Goal: Check status: Check status

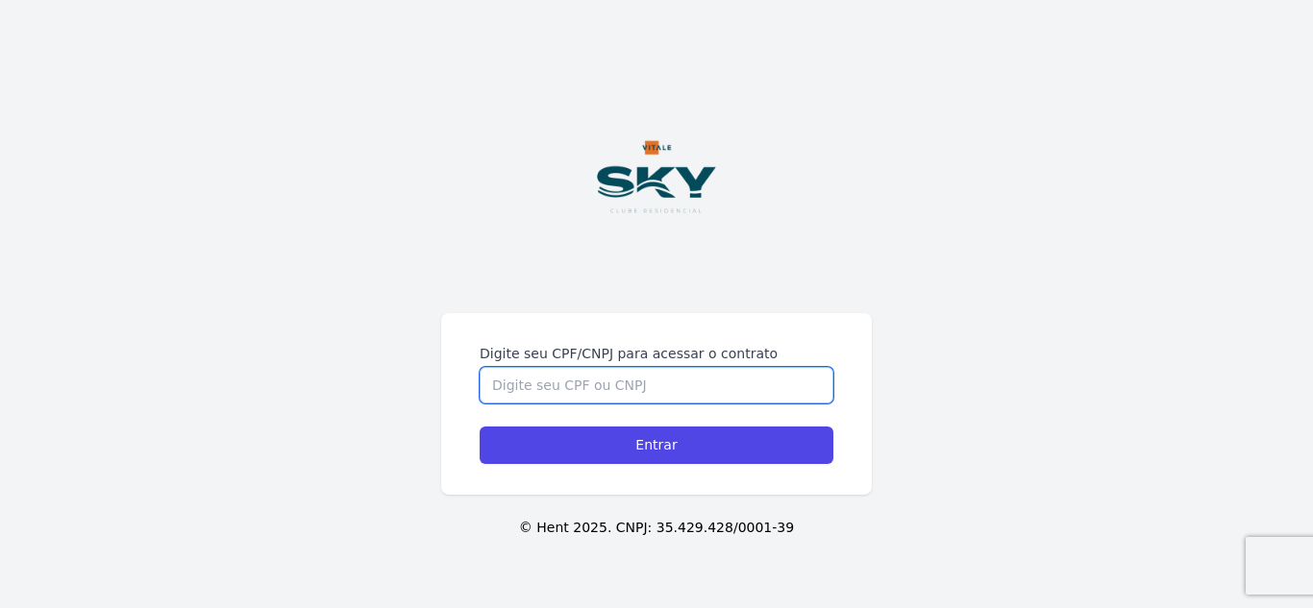
click at [529, 381] on input "Digite seu CPF/CNPJ para acessar o contrato" at bounding box center [656, 385] width 354 height 37
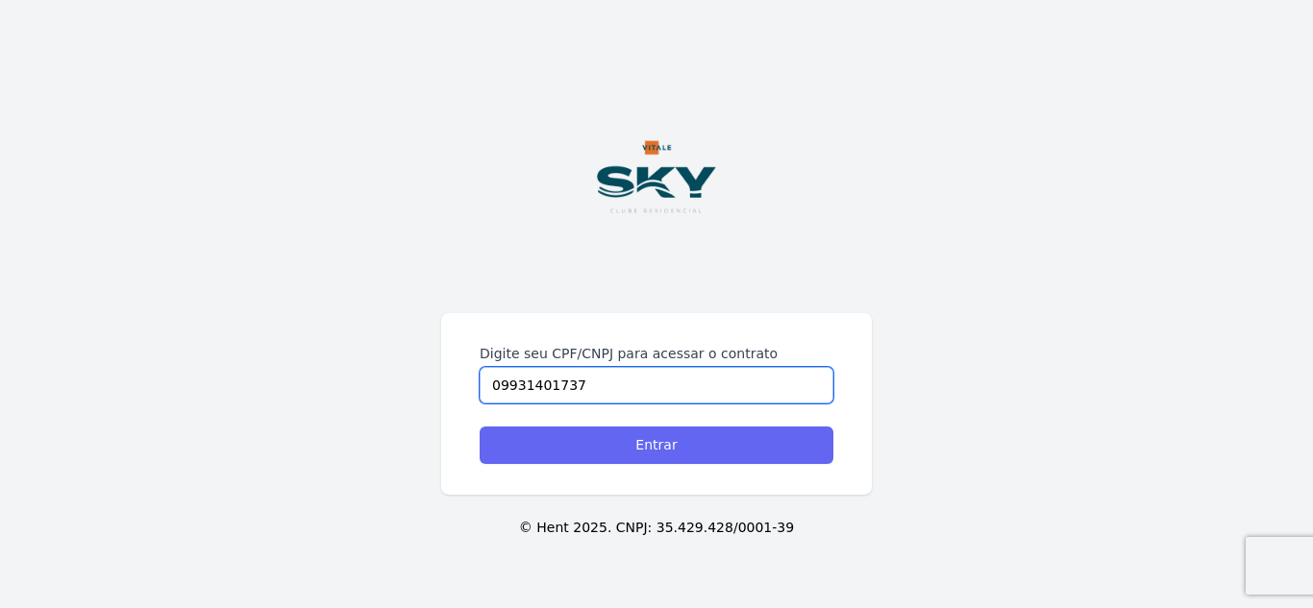
type input "09931401737"
click at [613, 442] on input "Entrar" at bounding box center [656, 445] width 354 height 37
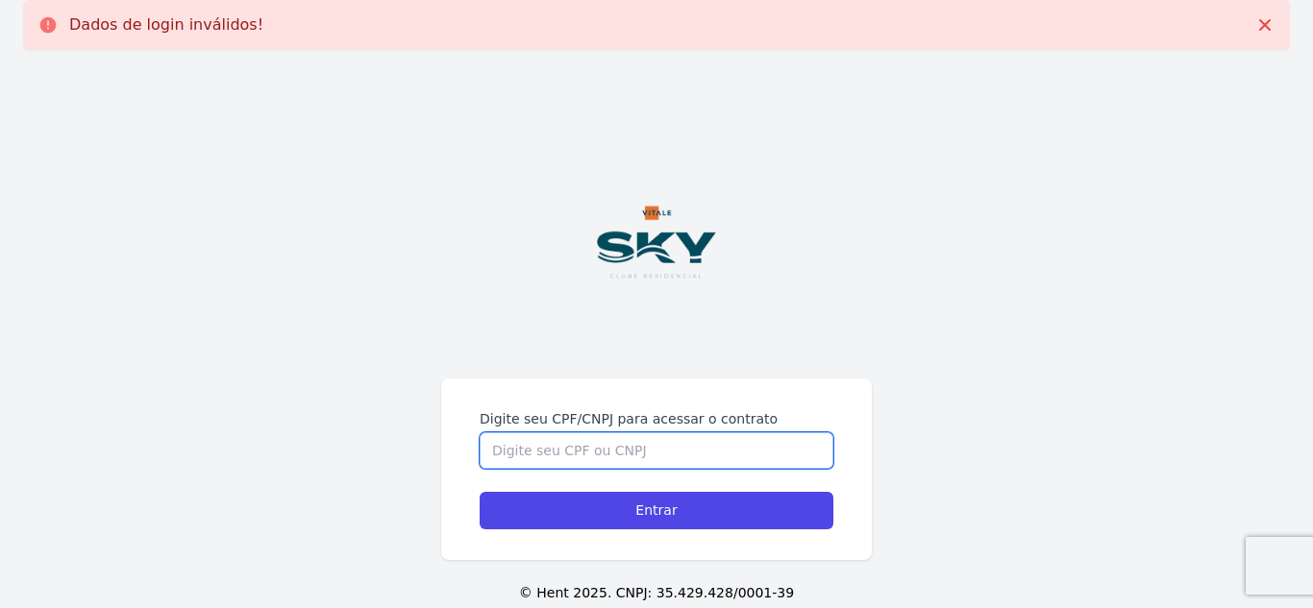
click at [652, 450] on input "Digite seu CPF/CNPJ para acessar o contrato" at bounding box center [656, 450] width 354 height 37
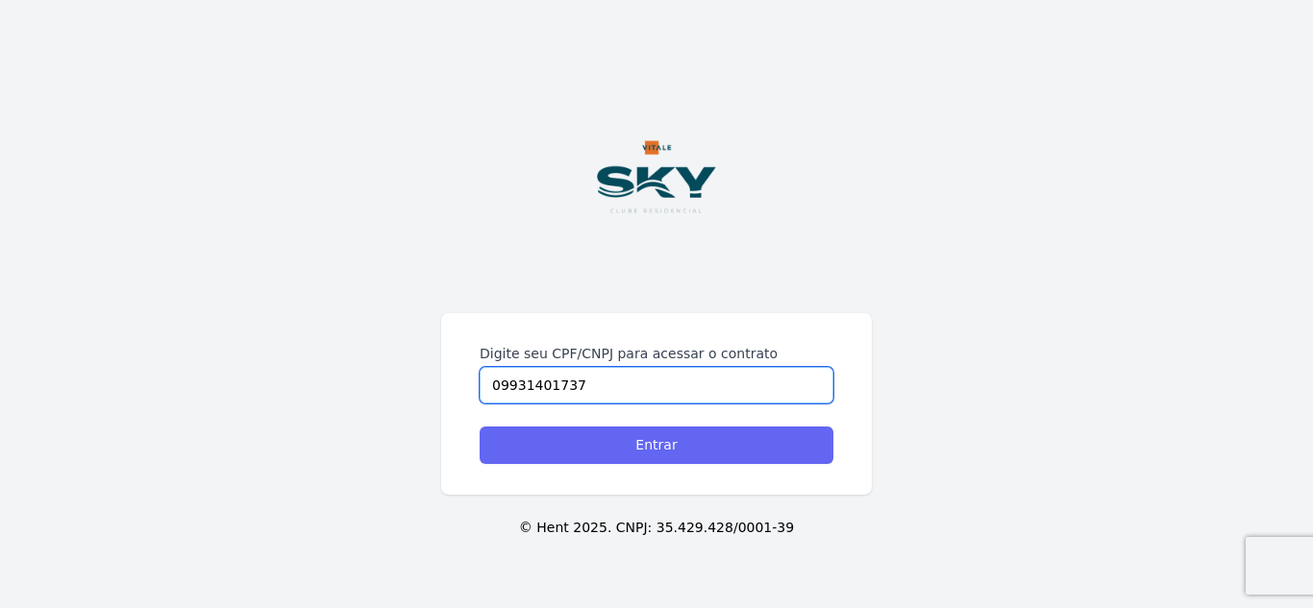
type input "09931401737"
click at [677, 449] on input "Entrar" at bounding box center [656, 445] width 354 height 37
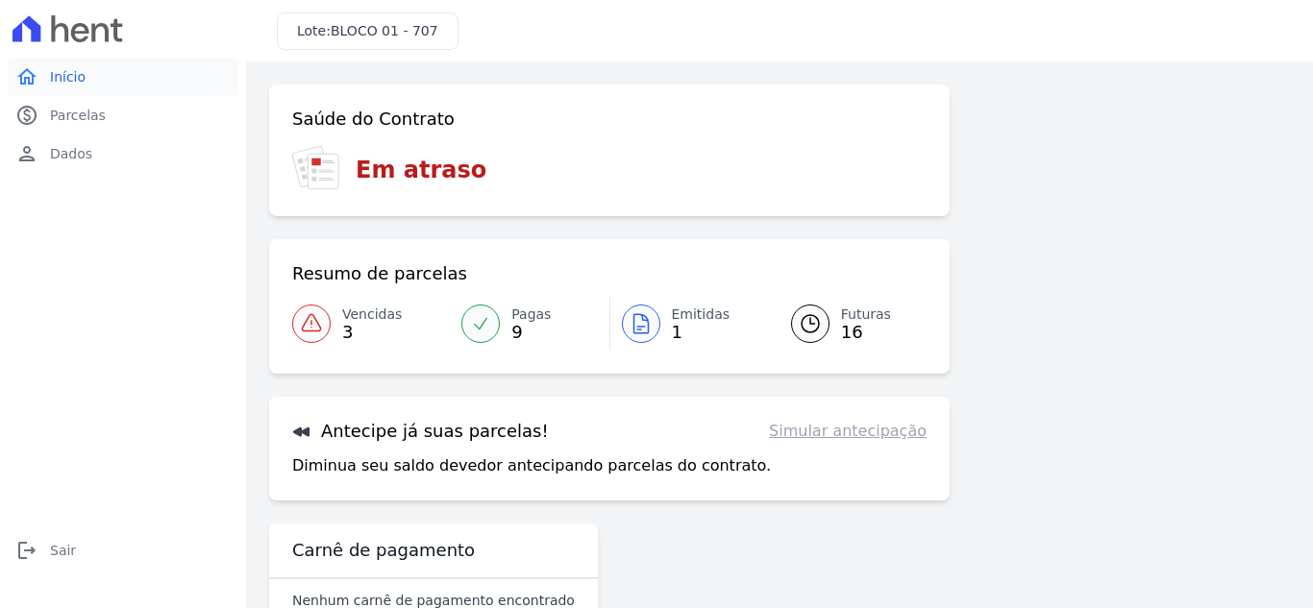
click at [72, 86] on span "Início" at bounding box center [68, 76] width 36 height 19
click at [1059, 274] on div "Saúde do Contrato Em atraso Resumo de parcelas Vencidas 3 Pagas 9 Emitidas 1 Fu…" at bounding box center [779, 361] width 1020 height 553
click at [365, 318] on span "Vencidas" at bounding box center [372, 315] width 60 height 20
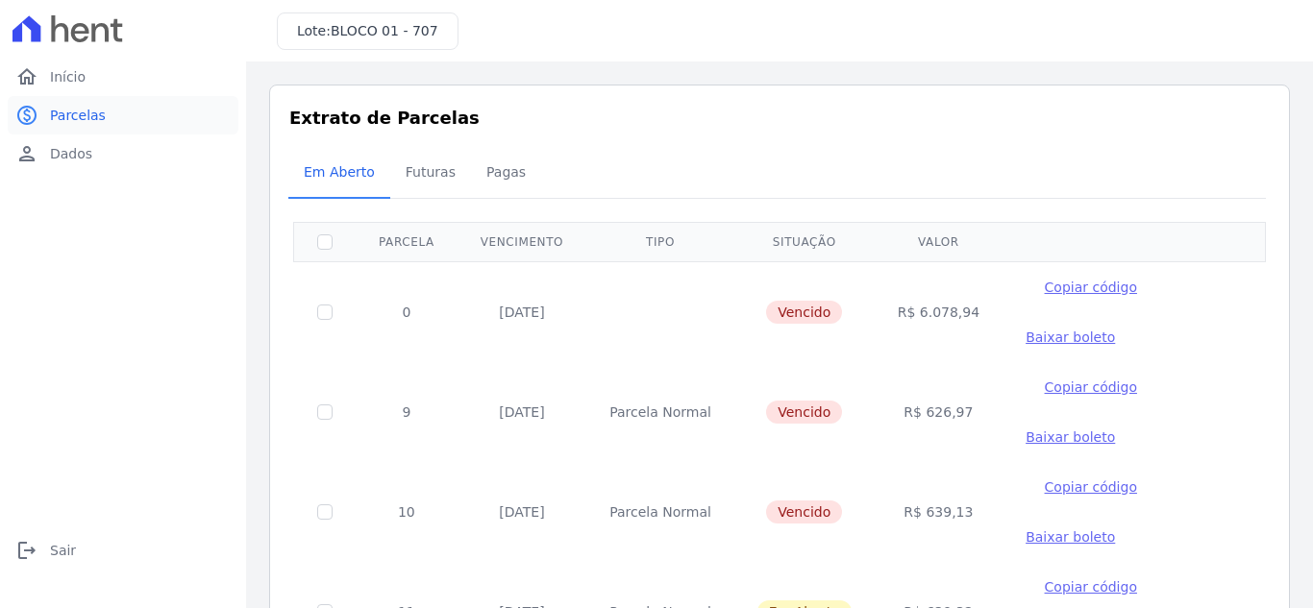
click at [80, 121] on span "Parcelas" at bounding box center [78, 115] width 56 height 19
click at [86, 78] on link "home Início" at bounding box center [123, 77] width 231 height 38
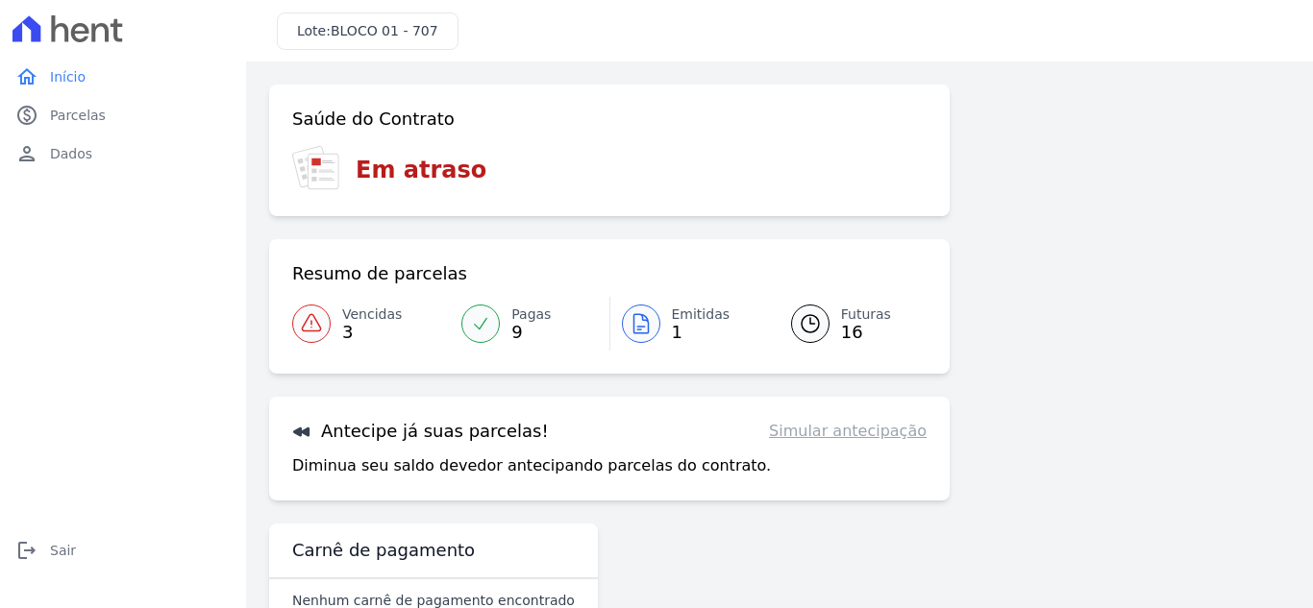
click at [852, 314] on span "Futuras" at bounding box center [866, 315] width 50 height 20
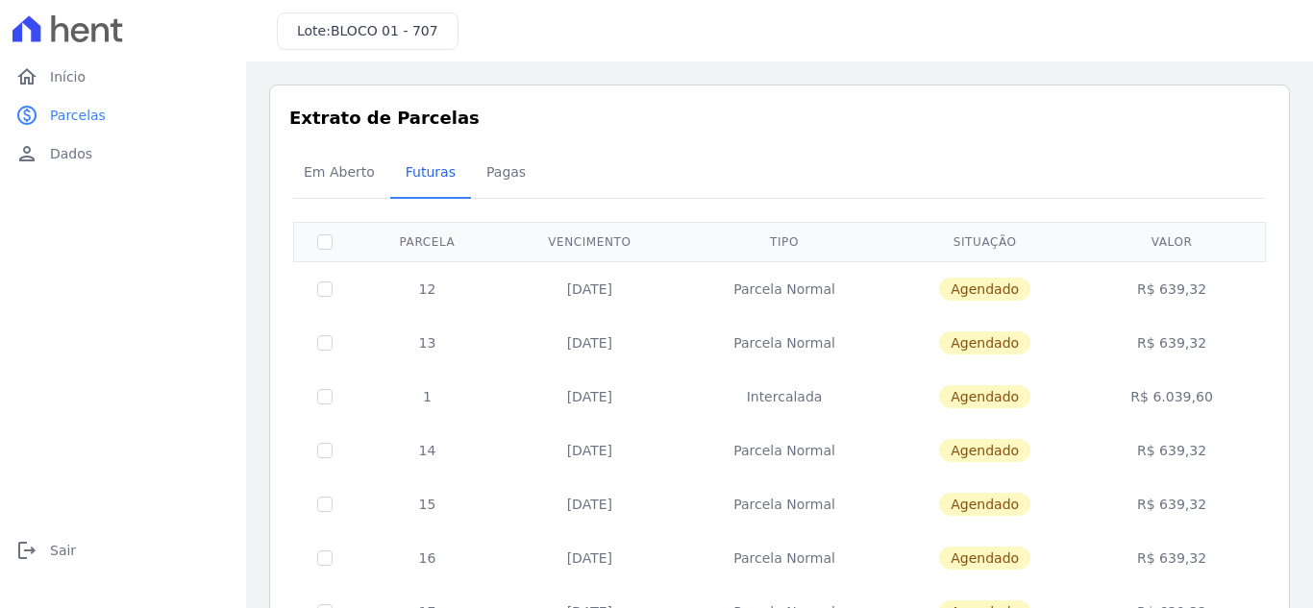
click at [1034, 127] on h3 "Extrato de Parcelas" at bounding box center [779, 118] width 980 height 26
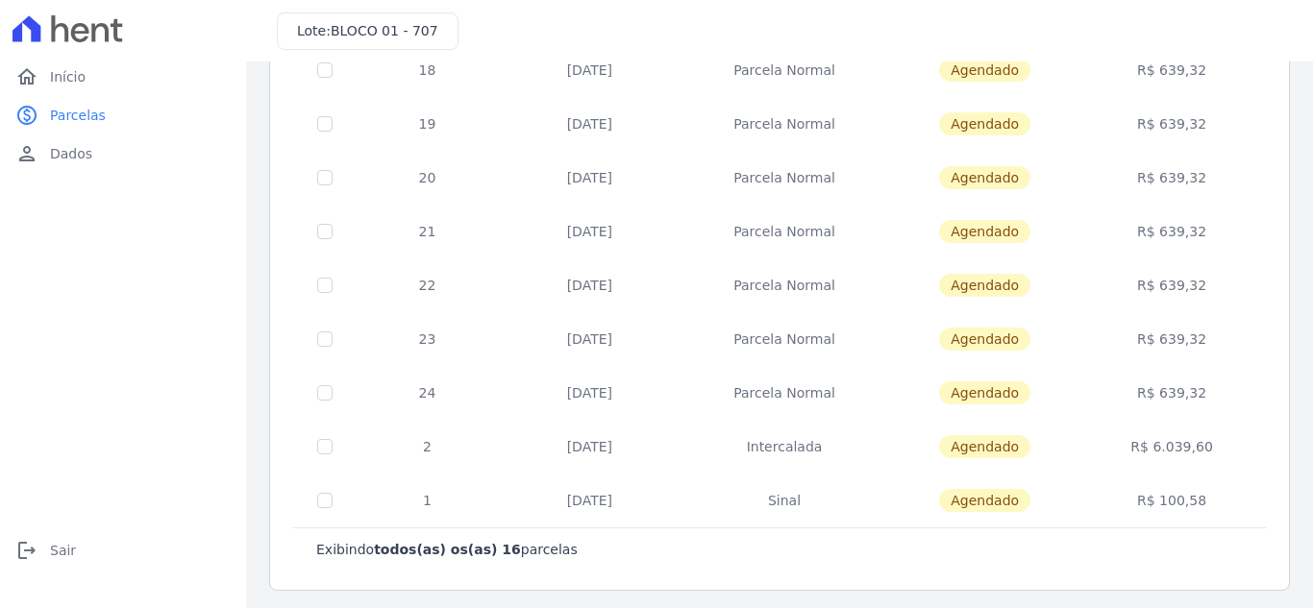
scroll to position [602, 0]
